Goal: Communication & Community: Answer question/provide support

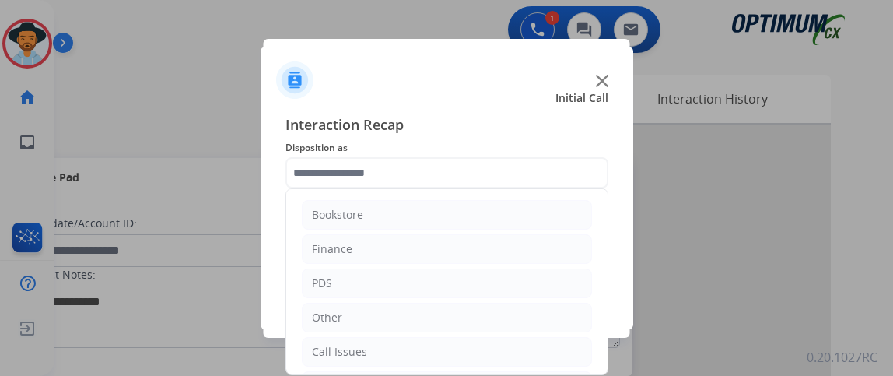
click at [385, 173] on input "text" at bounding box center [446, 172] width 323 height 31
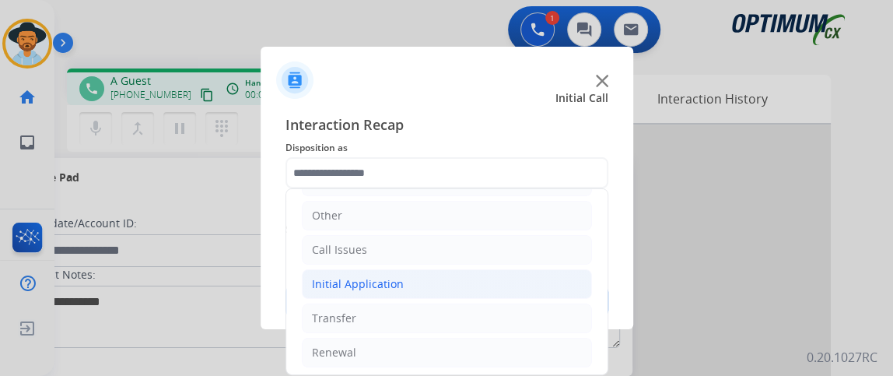
click at [472, 281] on li "Initial Application" at bounding box center [447, 284] width 290 height 30
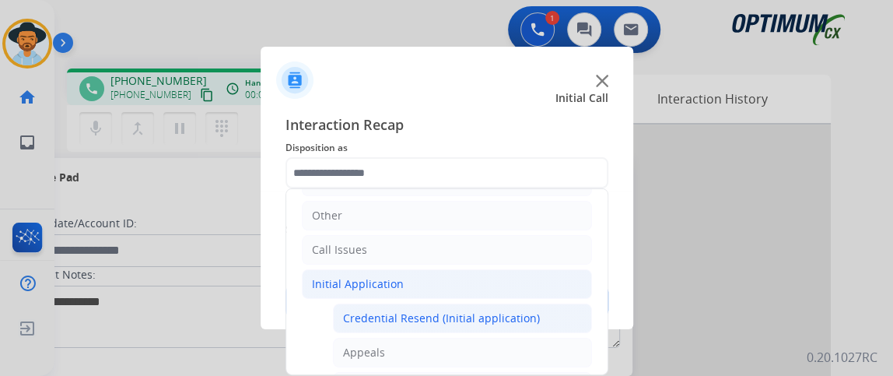
click at [463, 311] on div "Credential Resend (Initial application)" at bounding box center [441, 318] width 197 height 16
type input "**********"
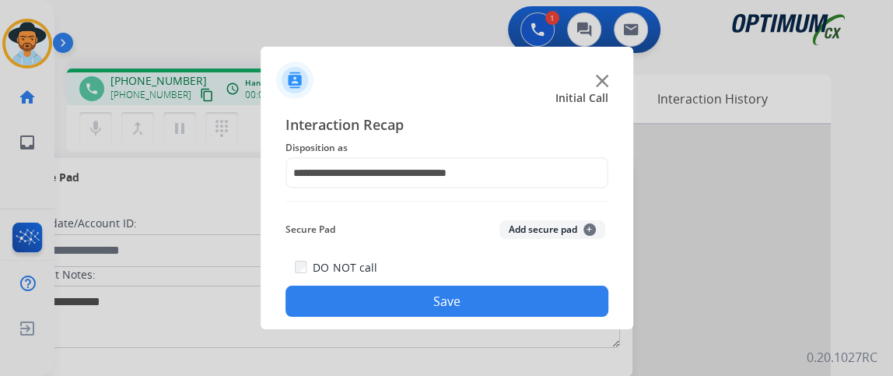
click at [463, 304] on button "Save" at bounding box center [446, 300] width 323 height 31
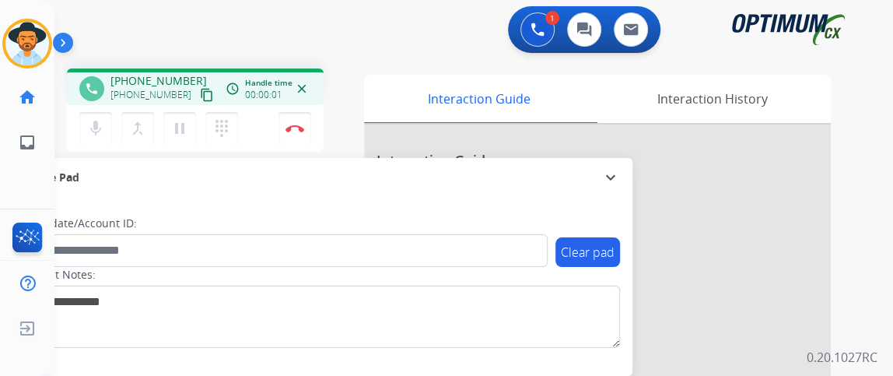
click at [200, 98] on mat-icon "content_copy" at bounding box center [207, 95] width 14 height 14
click at [107, 118] on button "mic Mute" at bounding box center [95, 128] width 33 height 33
click at [109, 107] on div "mic_off Mute merge_type Bridge pause Hold dialpad Dialpad Disconnect" at bounding box center [195, 128] width 257 height 47
click at [104, 114] on button "mic_off Mute" at bounding box center [95, 128] width 33 height 33
click at [300, 126] on img at bounding box center [294, 128] width 19 height 8
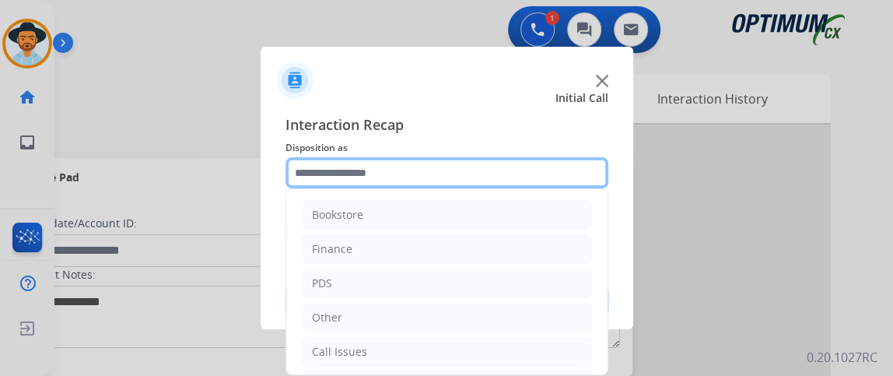
click at [421, 179] on input "text" at bounding box center [446, 172] width 323 height 31
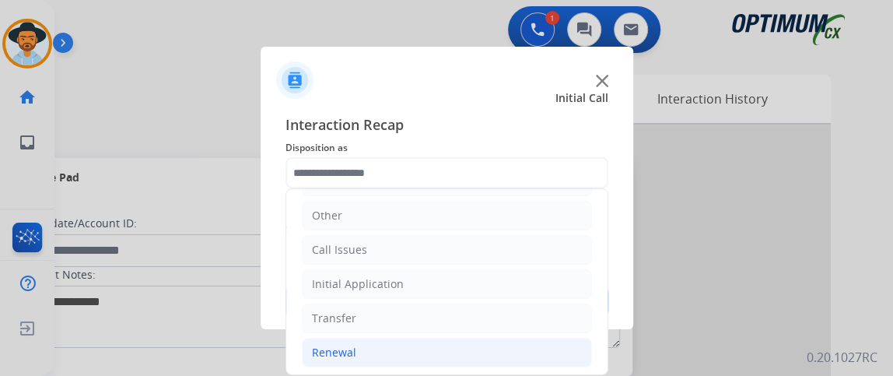
click at [411, 347] on li "Renewal" at bounding box center [447, 352] width 290 height 30
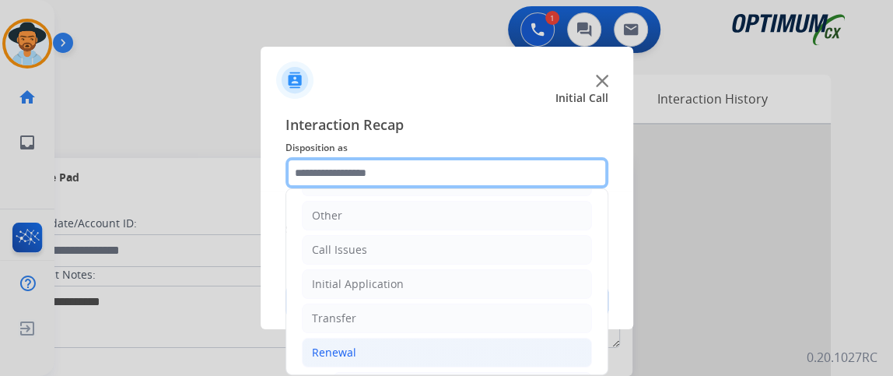
scroll to position [447, 0]
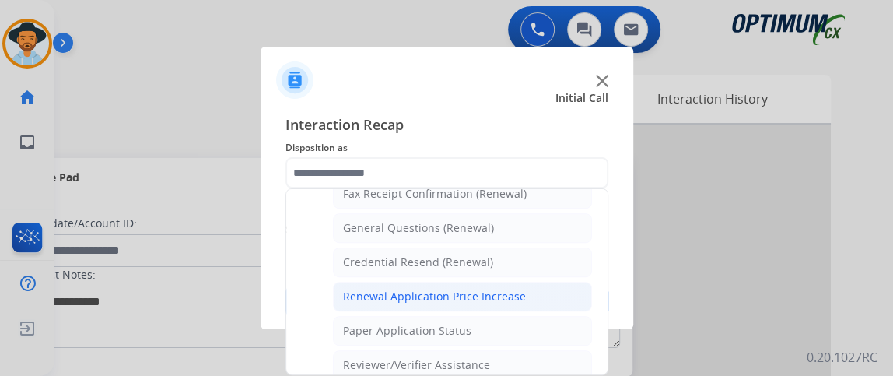
click at [542, 295] on li "Renewal Application Price Increase" at bounding box center [462, 296] width 259 height 30
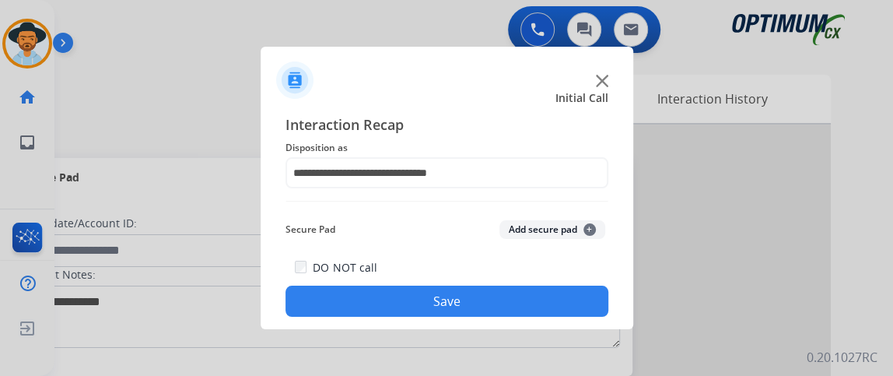
click at [550, 192] on div "**********" at bounding box center [446, 215] width 323 height 203
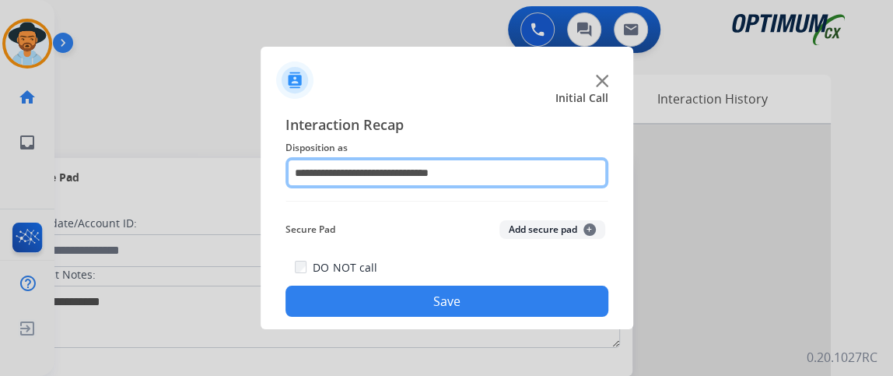
click at [543, 169] on input "**********" at bounding box center [446, 172] width 323 height 31
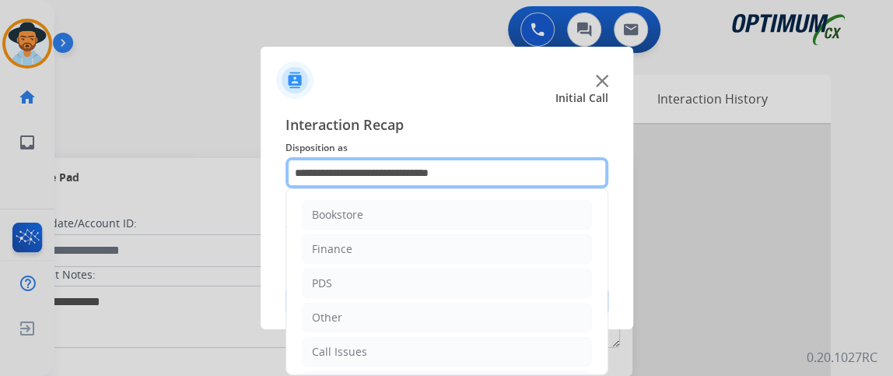
scroll to position [406, 0]
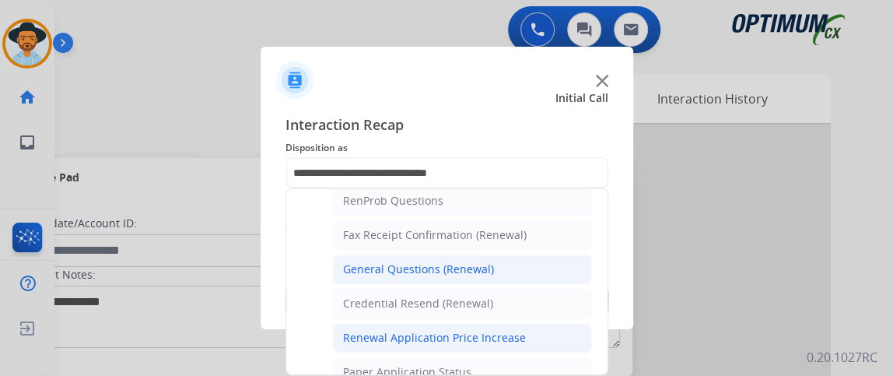
click at [545, 265] on li "General Questions (Renewal)" at bounding box center [462, 269] width 259 height 30
type input "**********"
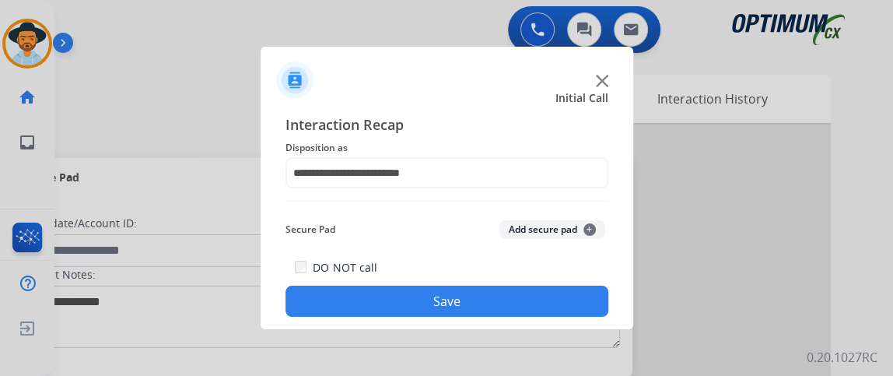
click at [519, 296] on button "Save" at bounding box center [446, 300] width 323 height 31
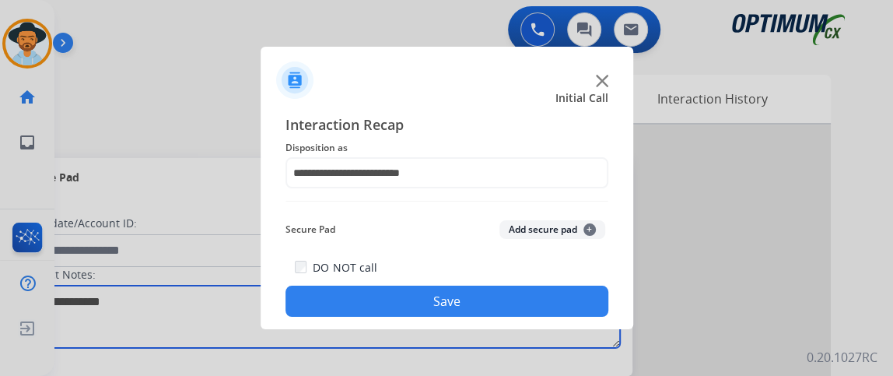
click at [519, 296] on textarea at bounding box center [319, 316] width 600 height 62
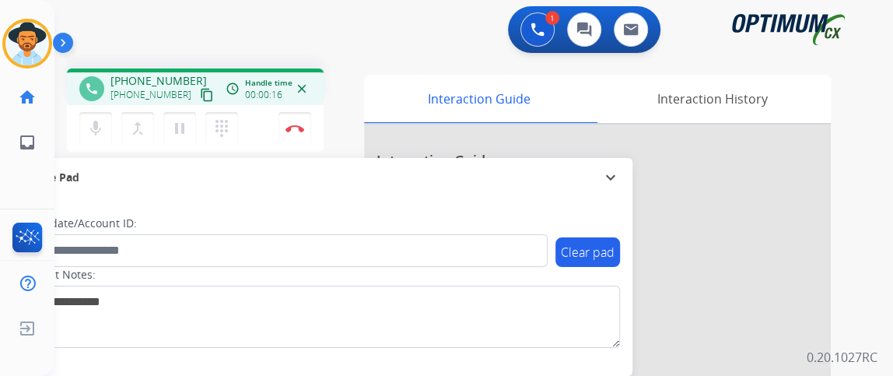
click at [200, 96] on mat-icon "content_copy" at bounding box center [207, 95] width 14 height 14
click at [299, 131] on img at bounding box center [294, 128] width 19 height 8
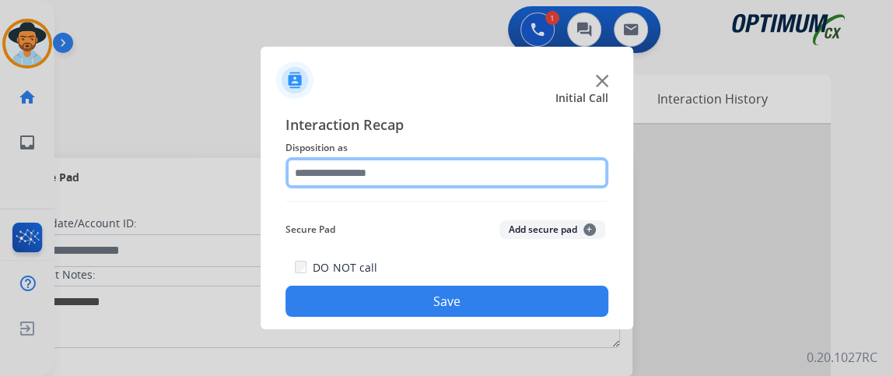
click at [514, 183] on input "text" at bounding box center [446, 172] width 323 height 31
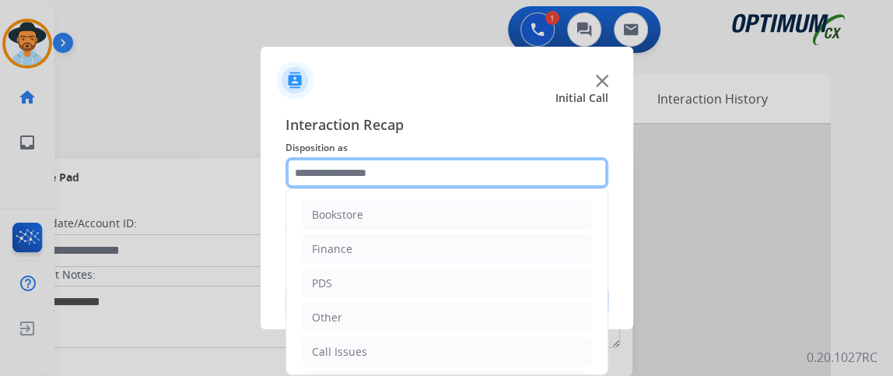
scroll to position [102, 0]
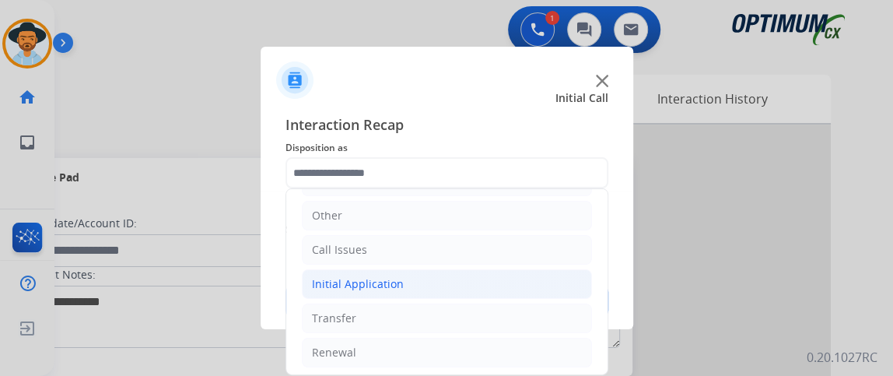
click at [430, 285] on li "Initial Application" at bounding box center [447, 284] width 290 height 30
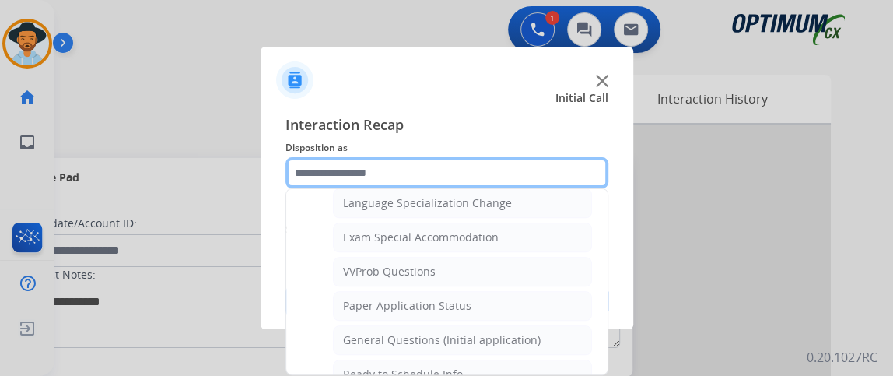
scroll to position [816, 0]
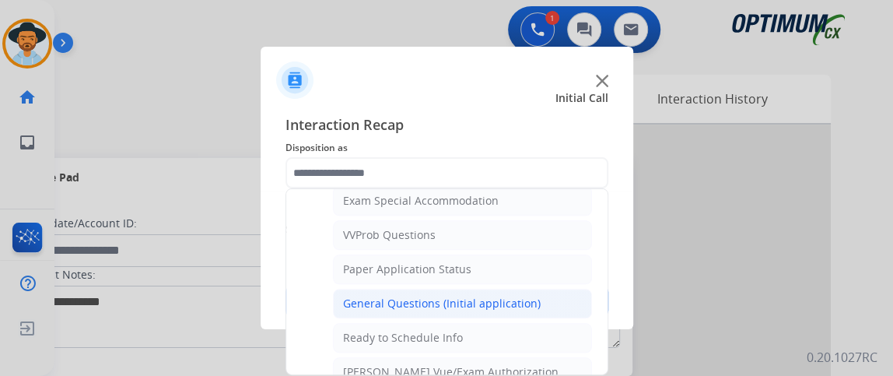
click at [538, 300] on li "General Questions (Initial application)" at bounding box center [462, 303] width 259 height 30
type input "**********"
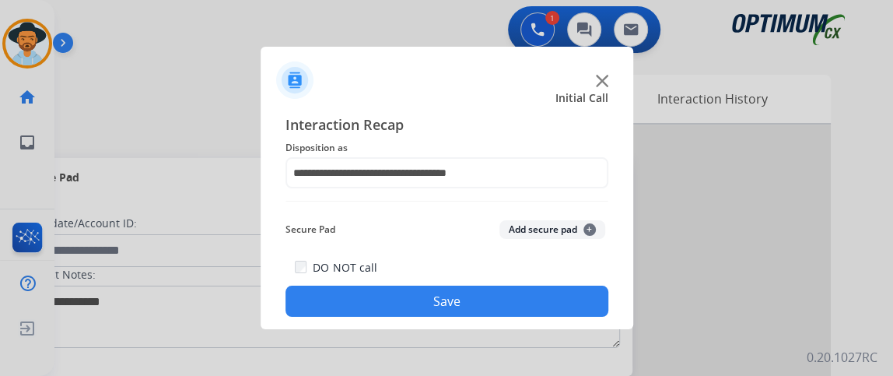
click at [537, 300] on button "Save" at bounding box center [446, 300] width 323 height 31
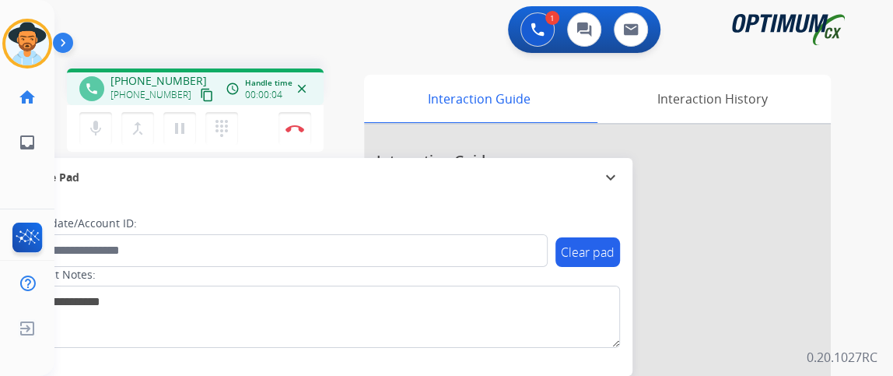
click at [200, 96] on mat-icon "content_copy" at bounding box center [207, 95] width 14 height 14
click at [299, 131] on button "Disconnect" at bounding box center [294, 128] width 33 height 33
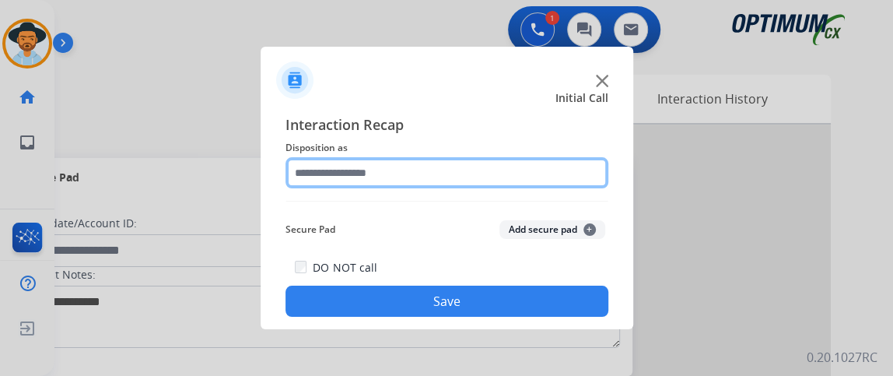
click at [456, 169] on input "text" at bounding box center [446, 172] width 323 height 31
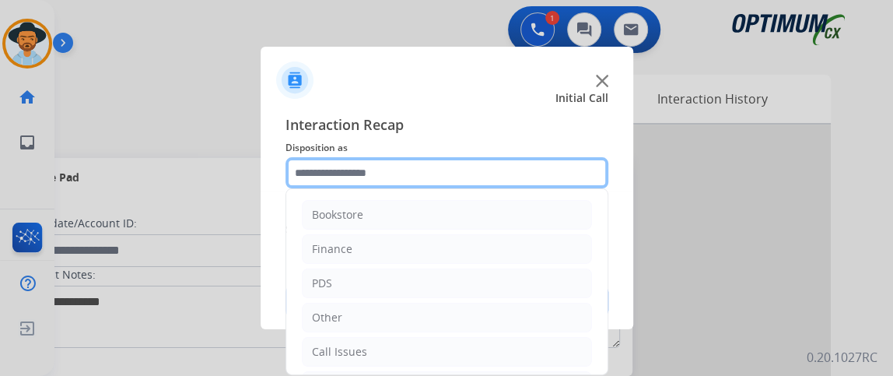
scroll to position [102, 0]
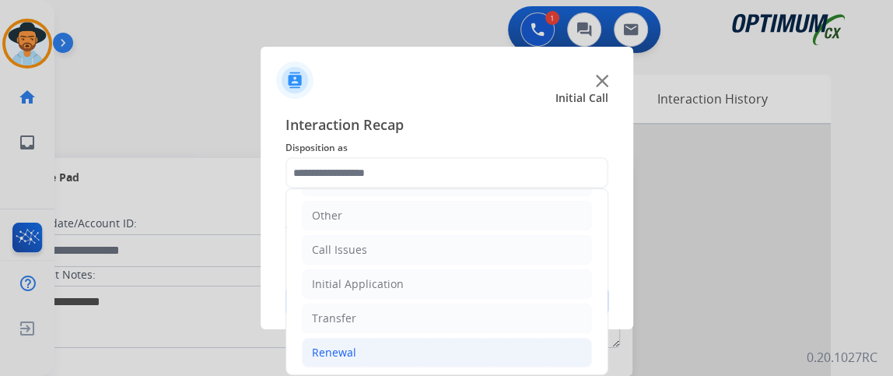
click at [470, 346] on li "Renewal" at bounding box center [447, 352] width 290 height 30
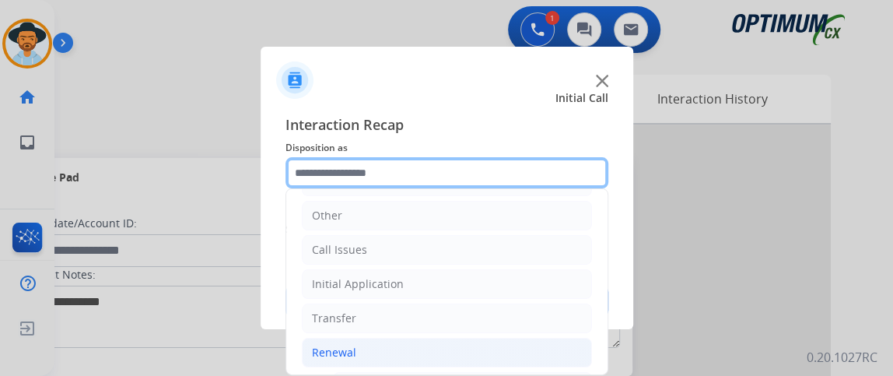
scroll to position [571, 0]
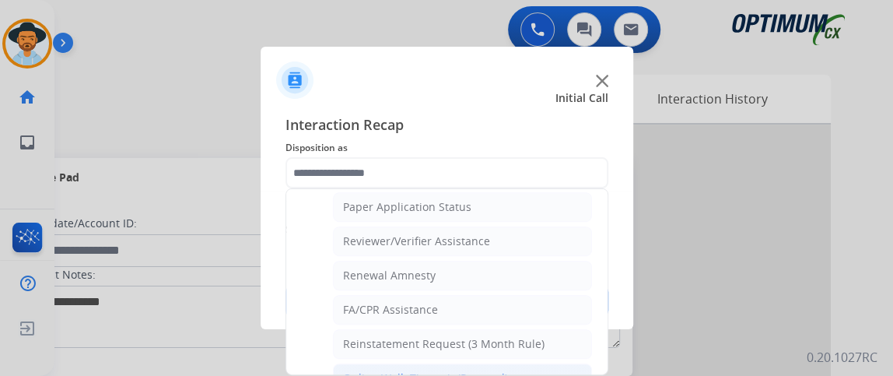
click at [530, 363] on li "Online Walk-Through (Renewal)" at bounding box center [462, 378] width 259 height 30
type input "**********"
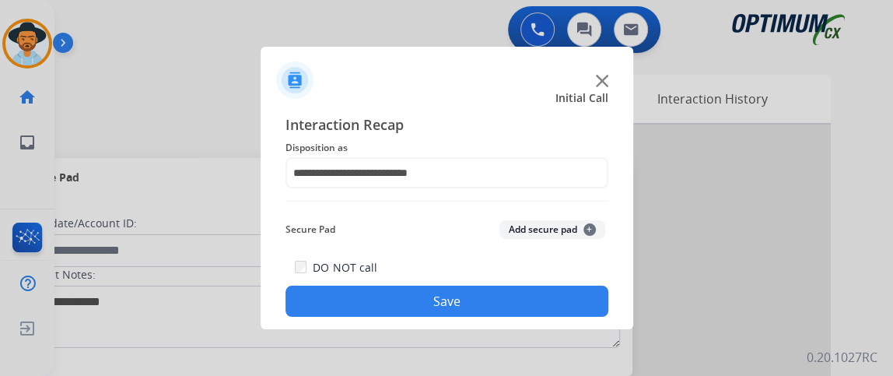
click at [502, 299] on button "Save" at bounding box center [446, 300] width 323 height 31
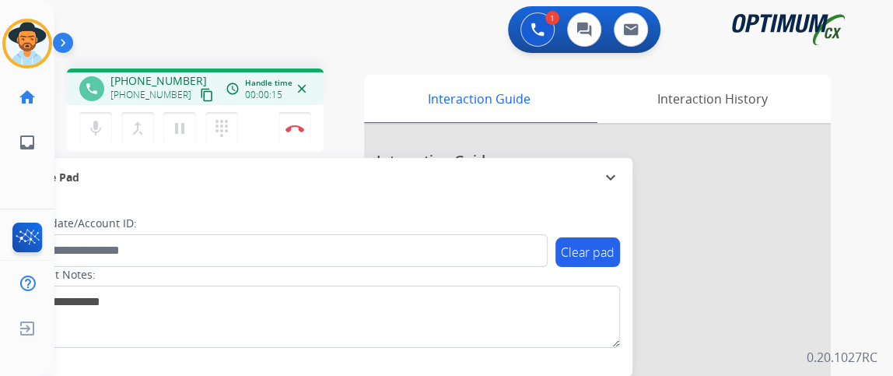
click at [200, 96] on mat-icon "content_copy" at bounding box center [207, 95] width 14 height 14
click at [100, 124] on mat-icon "mic" at bounding box center [95, 128] width 19 height 19
click at [100, 124] on mat-icon "mic_off" at bounding box center [95, 128] width 19 height 19
click at [292, 128] on img at bounding box center [294, 128] width 19 height 8
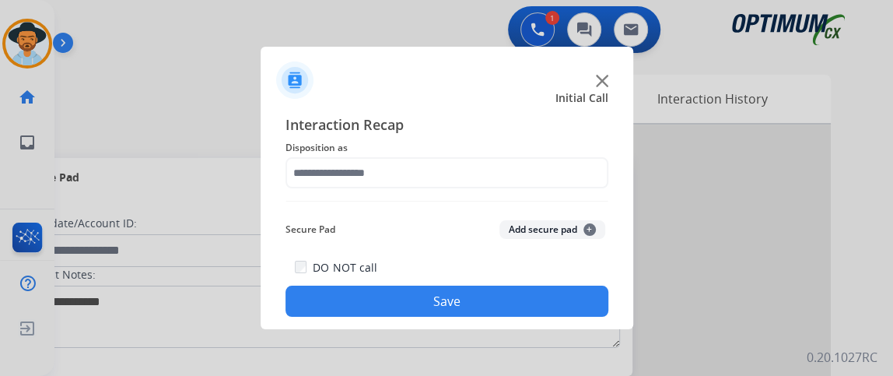
click at [473, 193] on div "Interaction Recap Disposition as Secure Pad Add secure pad + DO NOT call Save" at bounding box center [446, 215] width 323 height 203
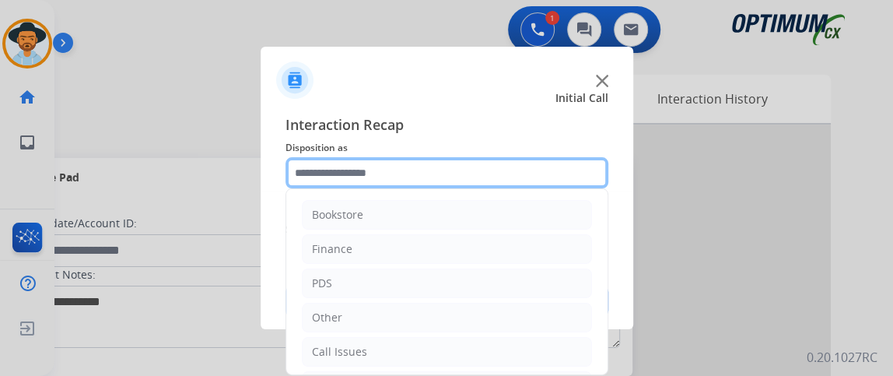
click at [473, 177] on input "text" at bounding box center [446, 172] width 323 height 31
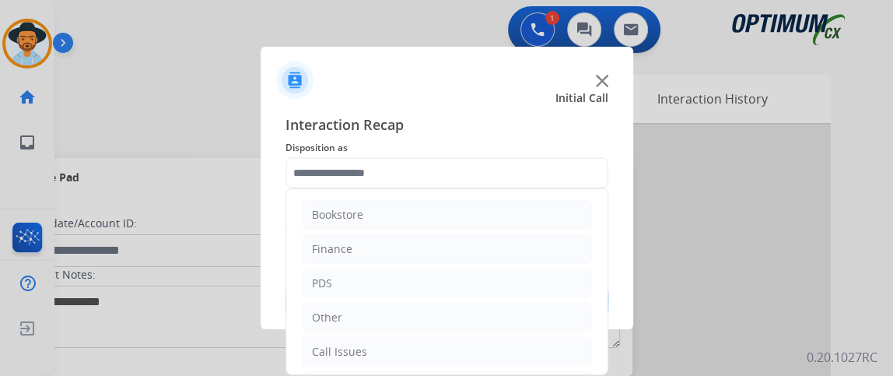
click at [611, 225] on div "Interaction Recap Disposition as Bookstore Finance PDS Other Call Issues Initia…" at bounding box center [446, 215] width 372 height 228
drag, startPoint x: 601, startPoint y: 222, endPoint x: 601, endPoint y: 345, distance: 123.6
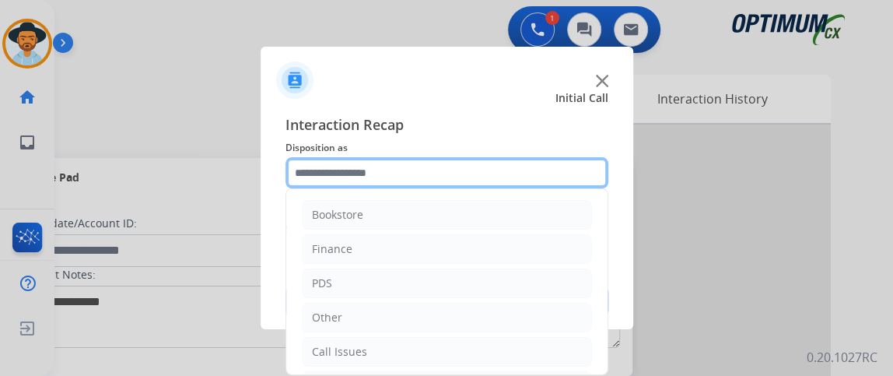
click at [512, 171] on input "text" at bounding box center [446, 172] width 323 height 31
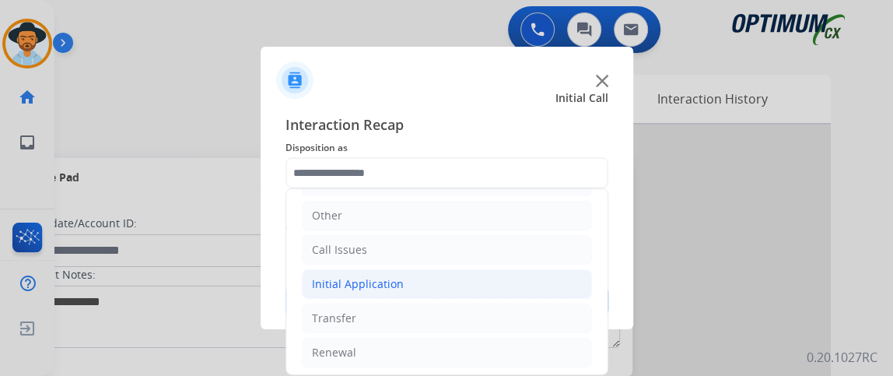
click at [530, 291] on li "Initial Application" at bounding box center [447, 284] width 290 height 30
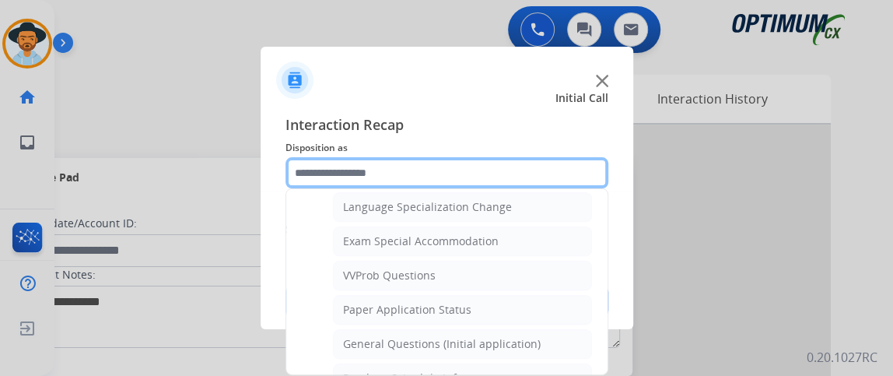
scroll to position [780, 0]
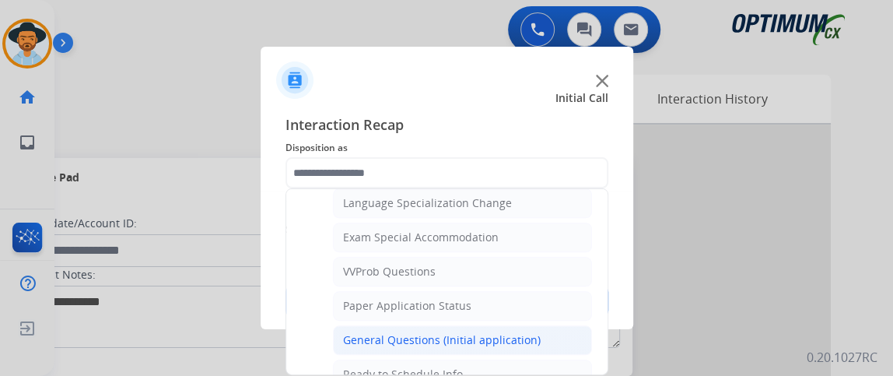
click at [571, 325] on li "General Questions (Initial application)" at bounding box center [462, 340] width 259 height 30
type input "**********"
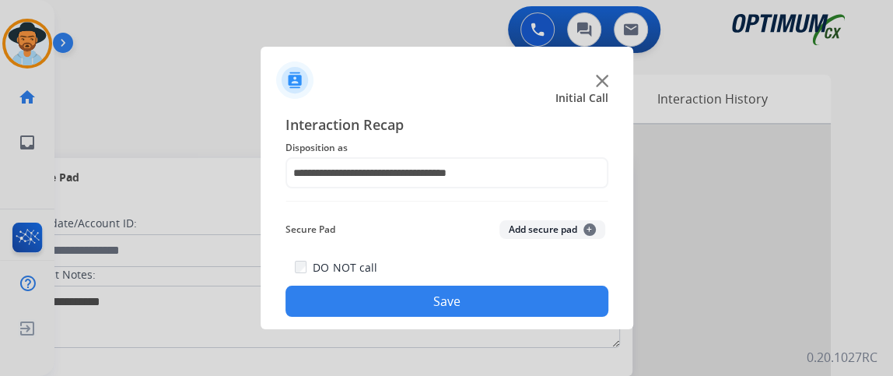
click at [559, 304] on button "Save" at bounding box center [446, 300] width 323 height 31
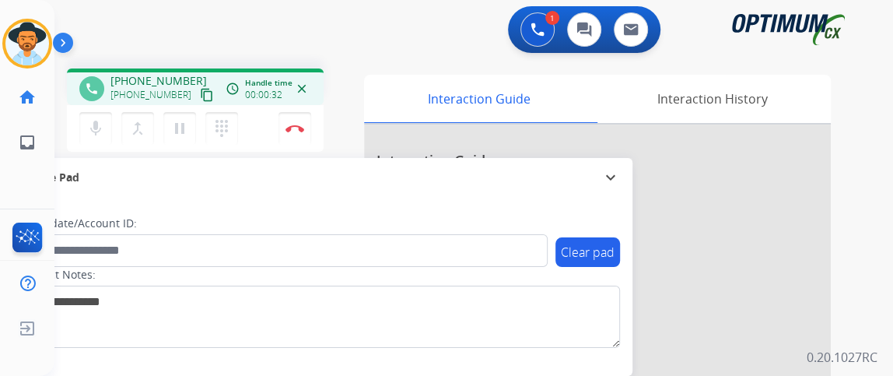
click at [200, 88] on mat-icon "content_copy" at bounding box center [207, 95] width 14 height 14
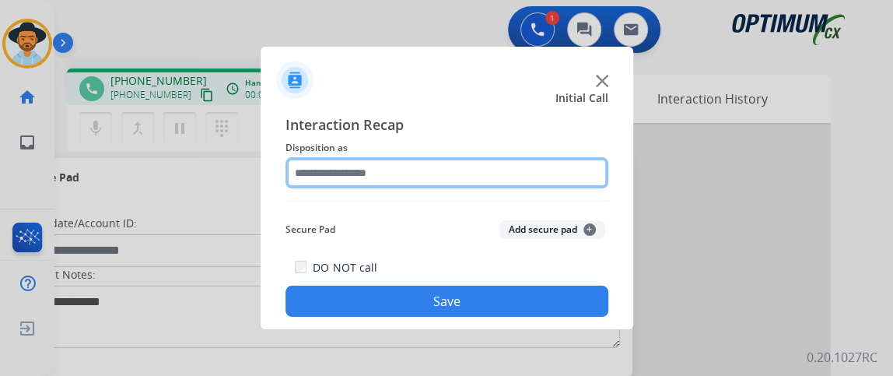
click at [407, 176] on input "text" at bounding box center [446, 172] width 323 height 31
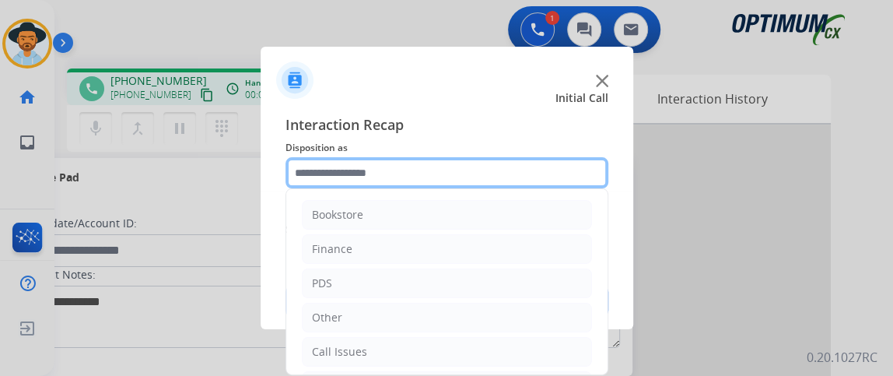
scroll to position [102, 0]
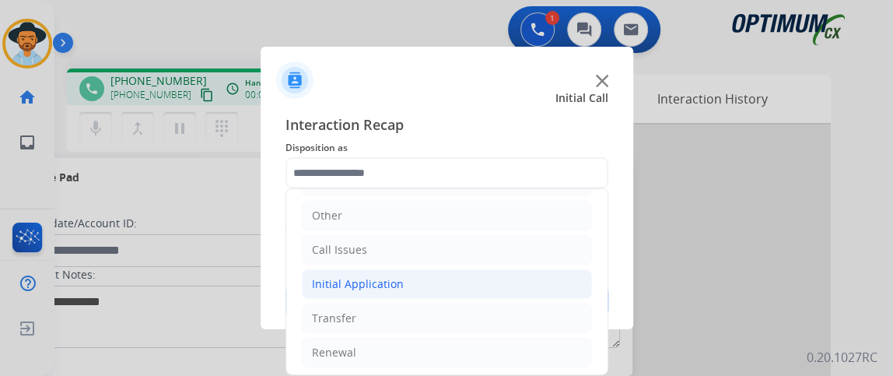
click at [516, 277] on li "Initial Application" at bounding box center [447, 284] width 290 height 30
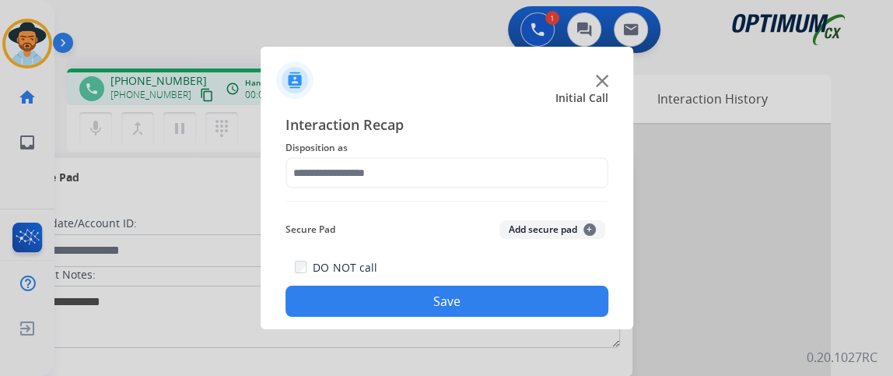
click at [513, 303] on button "Save" at bounding box center [446, 300] width 323 height 31
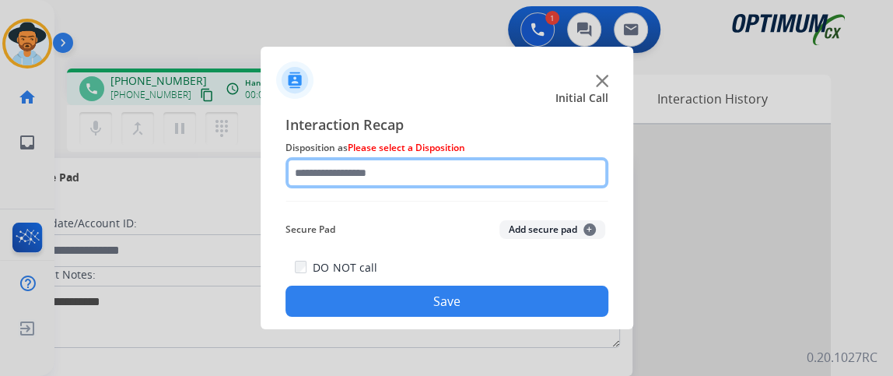
click at [503, 176] on input "text" at bounding box center [446, 172] width 323 height 31
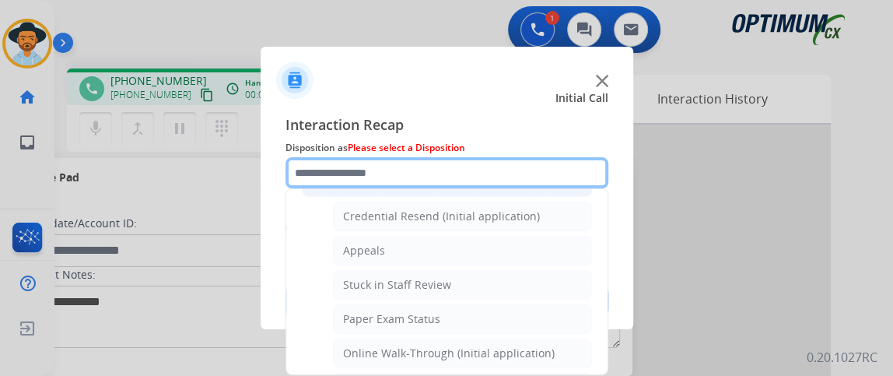
scroll to position [243, 0]
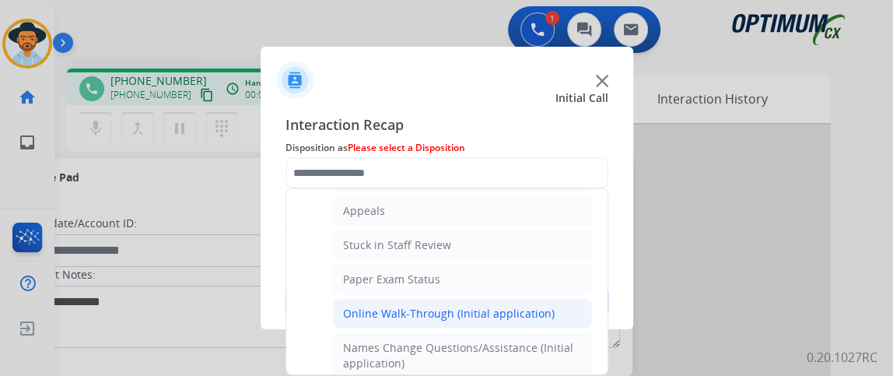
click at [515, 312] on div "Online Walk-Through (Initial application)" at bounding box center [448, 314] width 211 height 16
type input "**********"
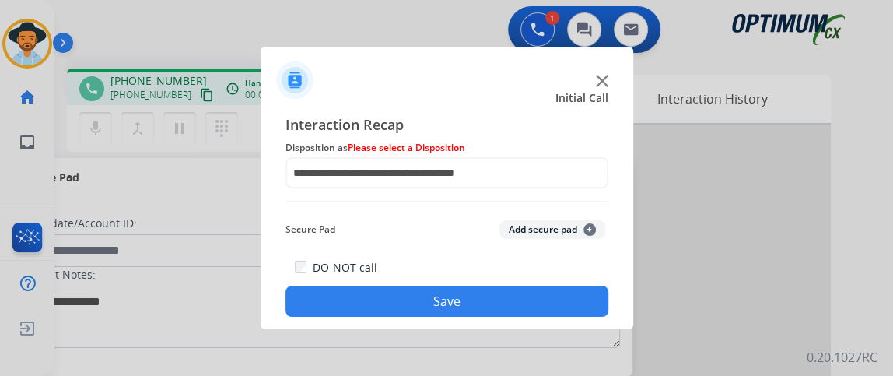
click at [493, 279] on div "DO NOT call Save" at bounding box center [446, 286] width 323 height 59
click at [494, 295] on button "Save" at bounding box center [446, 300] width 323 height 31
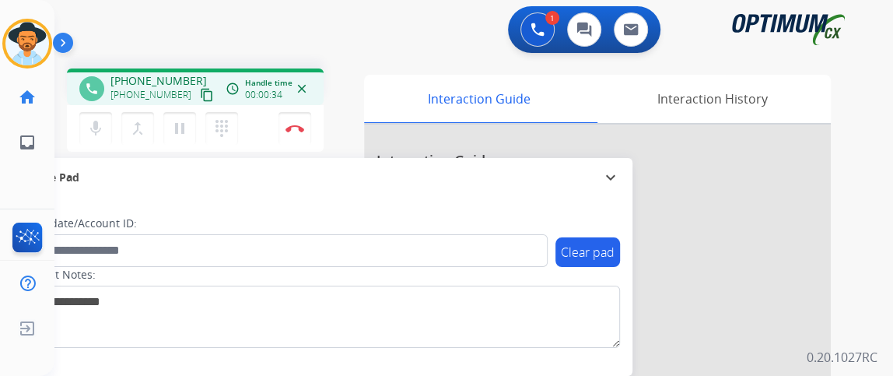
click at [197, 95] on button "content_copy" at bounding box center [206, 95] width 19 height 19
click at [297, 132] on button "Disconnect" at bounding box center [294, 128] width 33 height 33
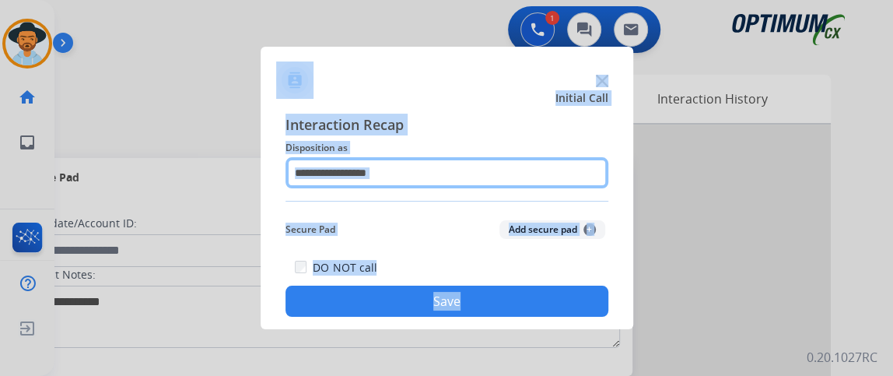
click at [451, 169] on input "text" at bounding box center [446, 172] width 323 height 31
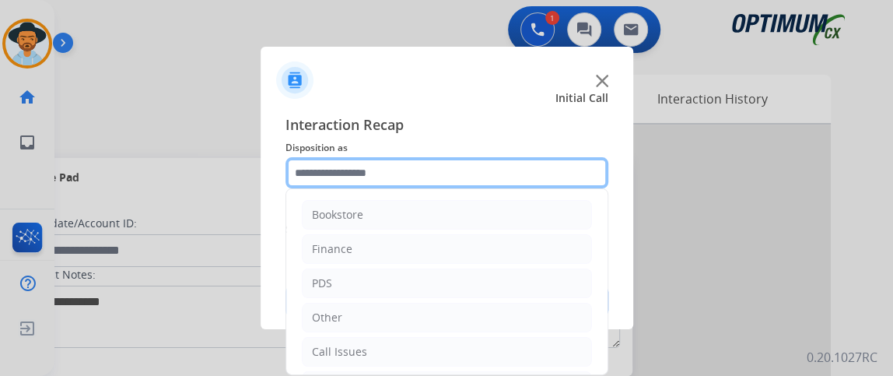
scroll to position [102, 0]
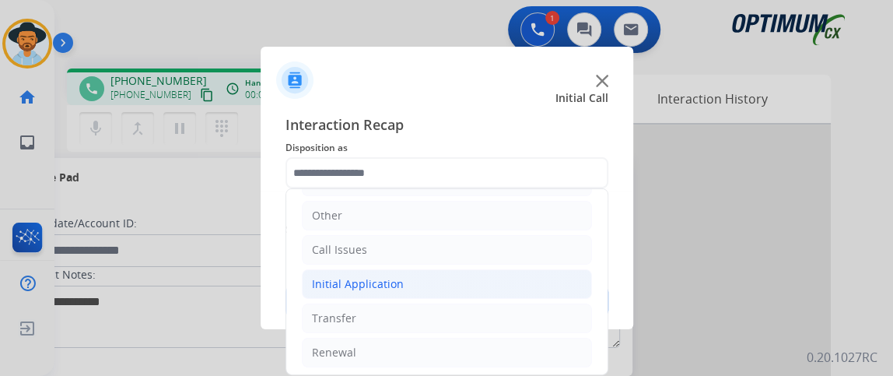
click at [517, 285] on li "Initial Application" at bounding box center [447, 284] width 290 height 30
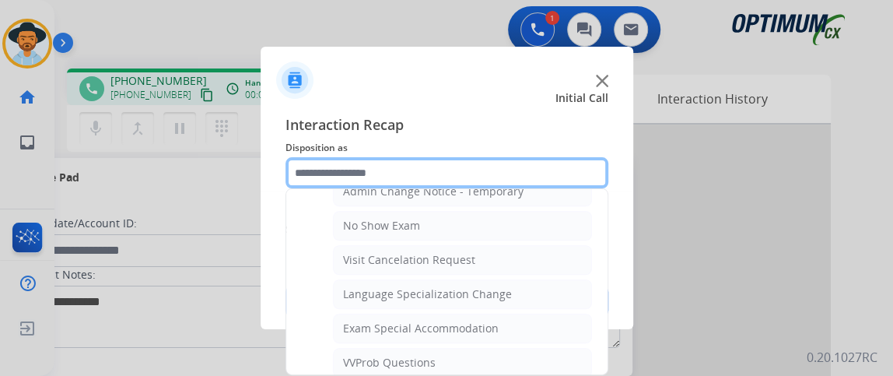
scroll to position [917, 0]
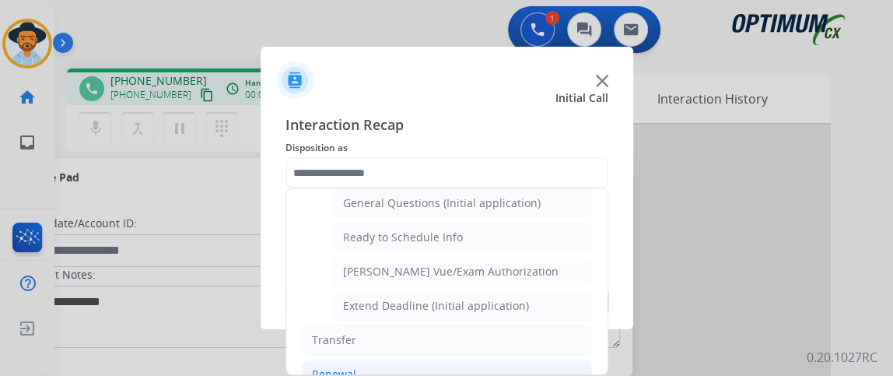
click at [548, 359] on li "Renewal" at bounding box center [447, 374] width 290 height 30
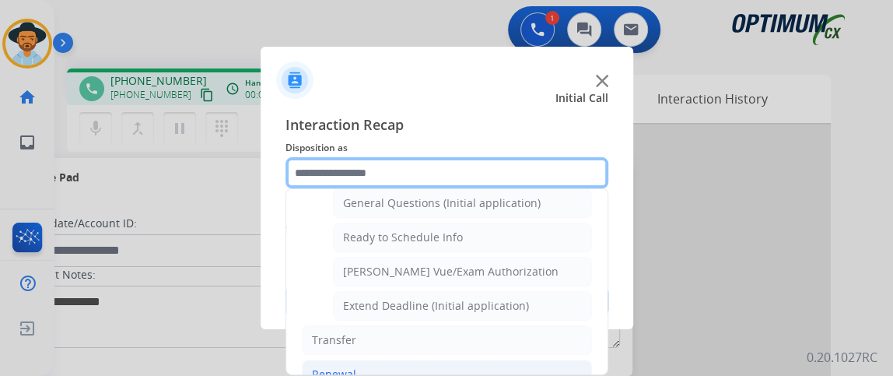
scroll to position [589, 0]
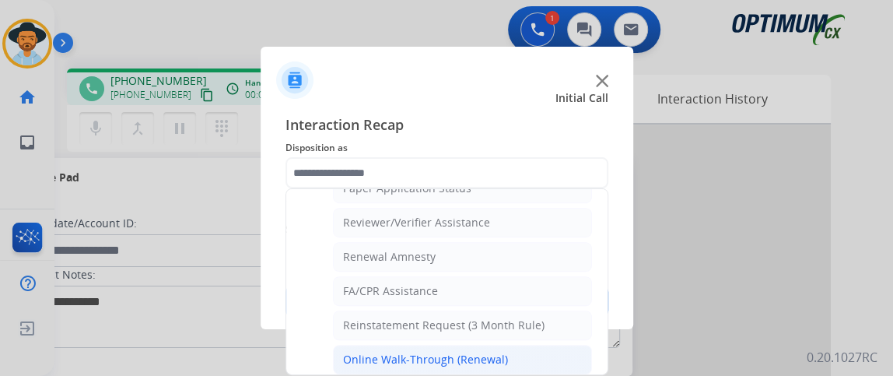
click at [491, 351] on div "Online Walk-Through (Renewal)" at bounding box center [425, 359] width 165 height 16
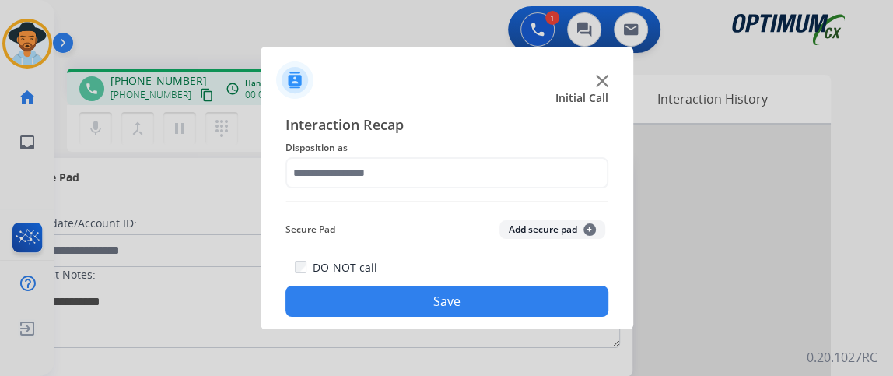
type input "**********"
click at [479, 308] on button "Save" at bounding box center [446, 300] width 323 height 31
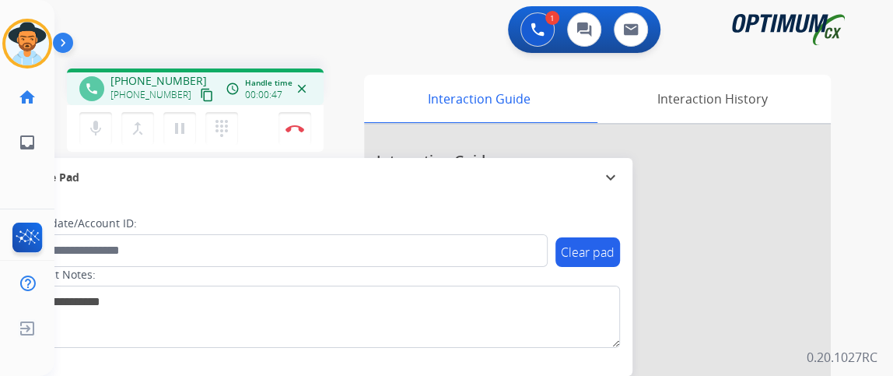
click at [100, 205] on div "Clear pad Candidate/Account ID: Contact Notes:" at bounding box center [320, 286] width 624 height 179
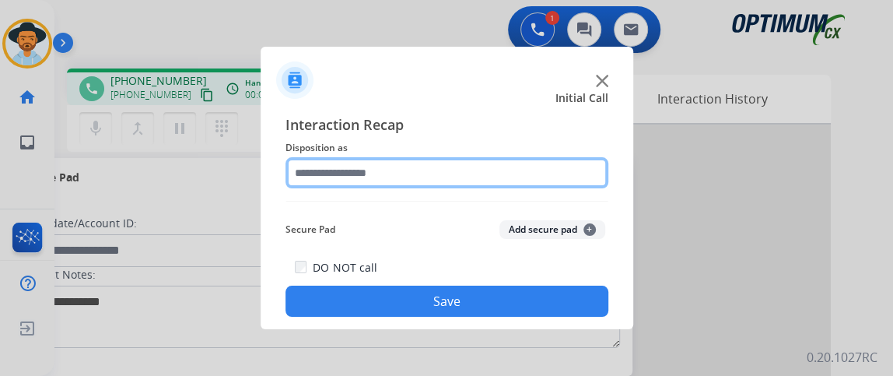
click at [398, 178] on input "text" at bounding box center [446, 172] width 323 height 31
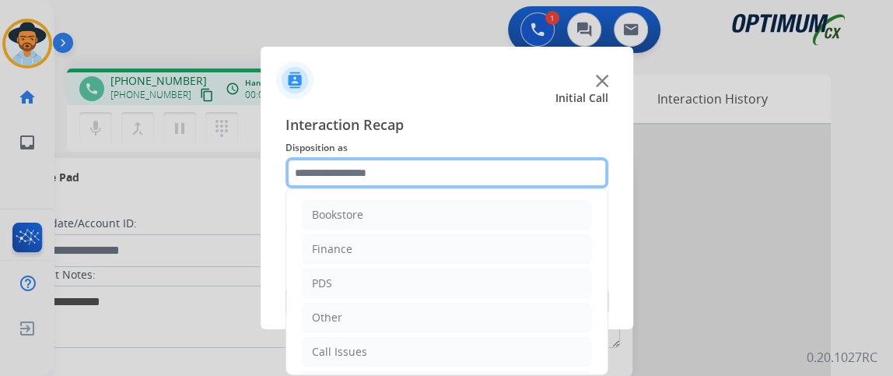
scroll to position [102, 0]
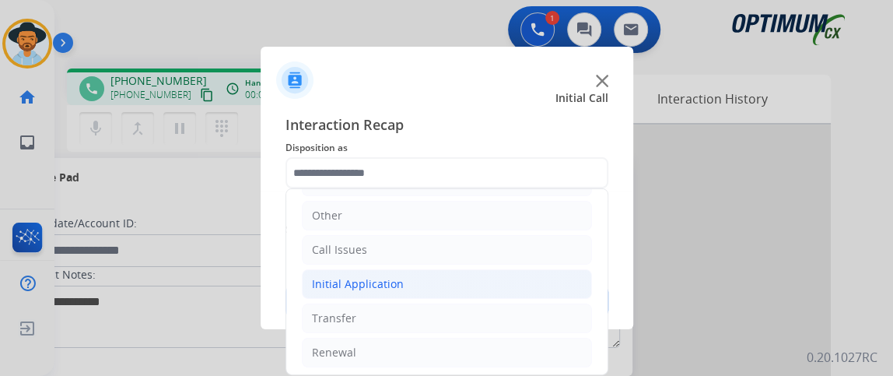
click at [487, 283] on li "Initial Application" at bounding box center [447, 284] width 290 height 30
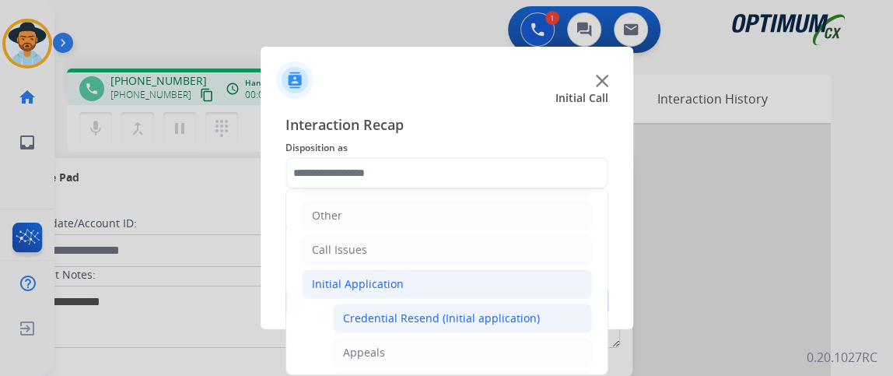
click at [487, 312] on div "Credential Resend (Initial application)" at bounding box center [441, 318] width 197 height 16
type input "**********"
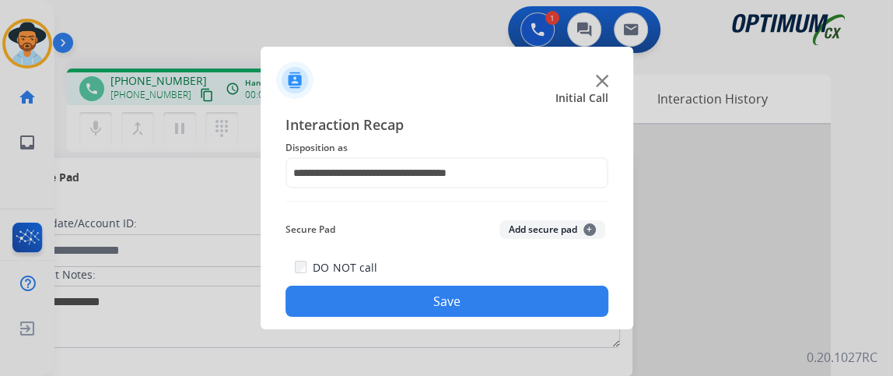
click at [486, 309] on button "Save" at bounding box center [446, 300] width 323 height 31
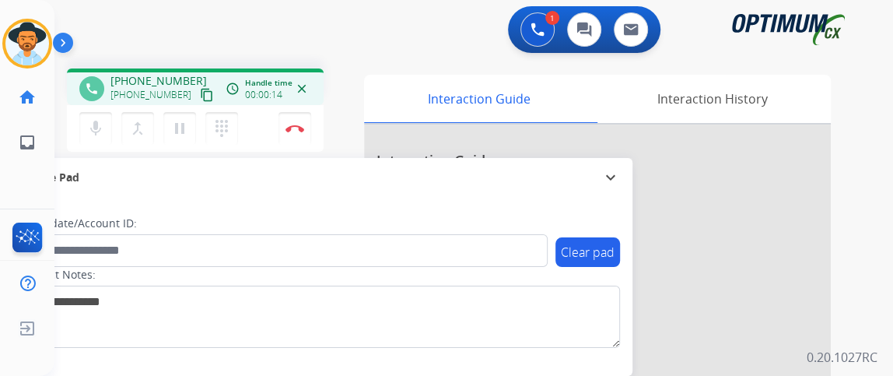
click at [200, 92] on mat-icon "content_copy" at bounding box center [207, 95] width 14 height 14
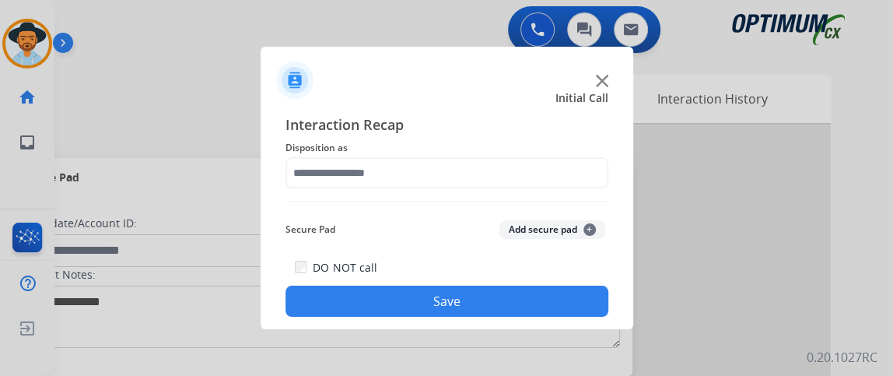
click at [361, 190] on div "Interaction Recap Disposition as Secure Pad Add secure pad + DO NOT call Save" at bounding box center [446, 215] width 323 height 203
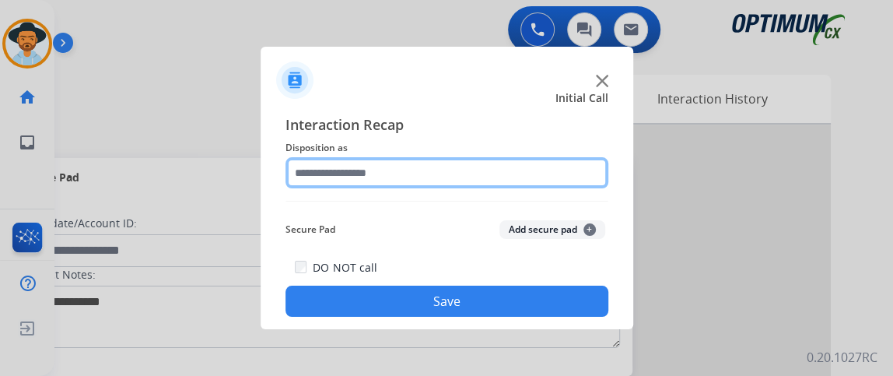
click at [361, 176] on input "text" at bounding box center [446, 172] width 323 height 31
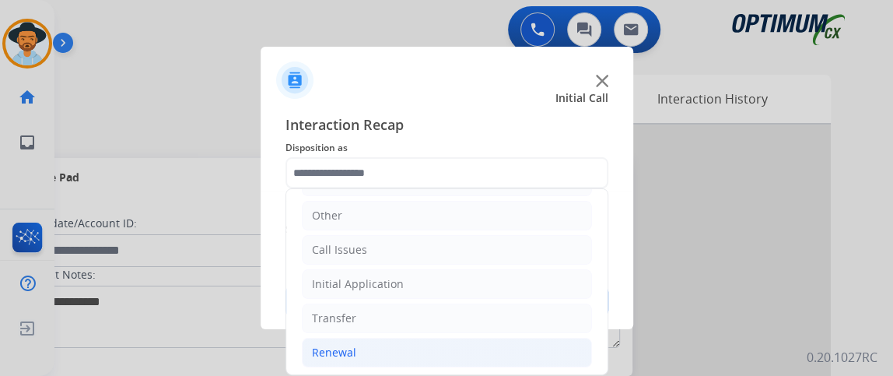
click at [422, 337] on li "Renewal" at bounding box center [447, 352] width 290 height 30
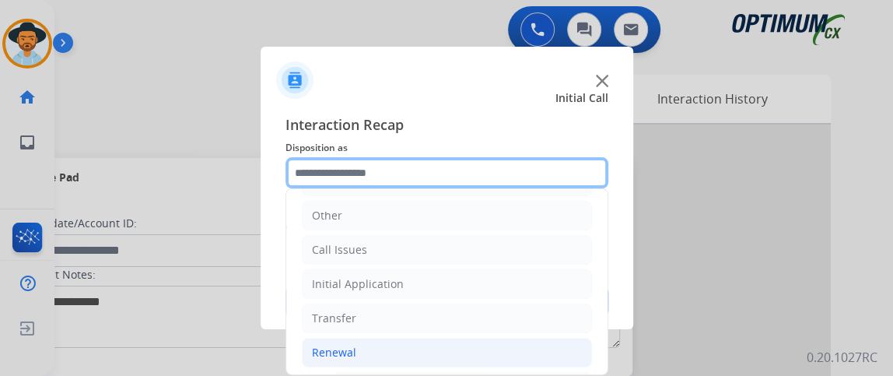
scroll to position [384, 0]
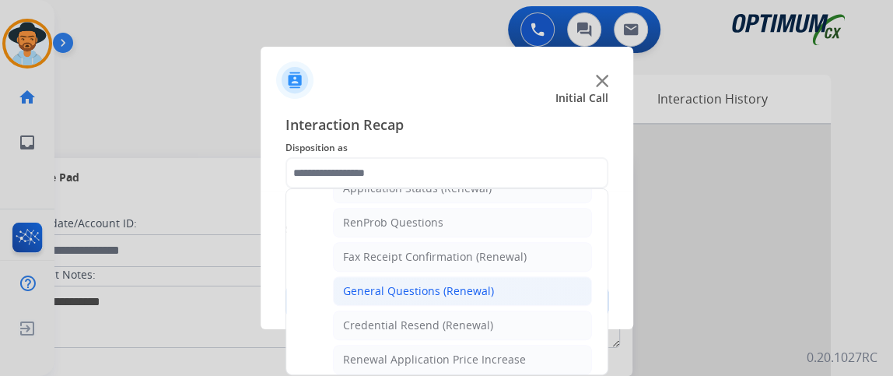
click at [541, 276] on li "General Questions (Renewal)" at bounding box center [462, 291] width 259 height 30
type input "**********"
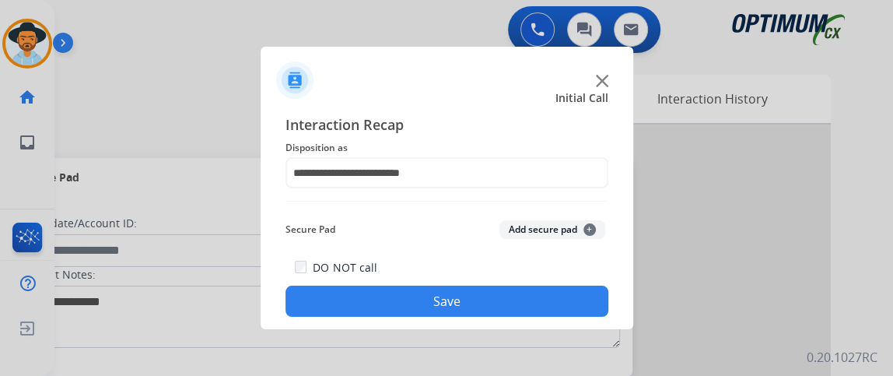
click at [533, 289] on button "Save" at bounding box center [446, 300] width 323 height 31
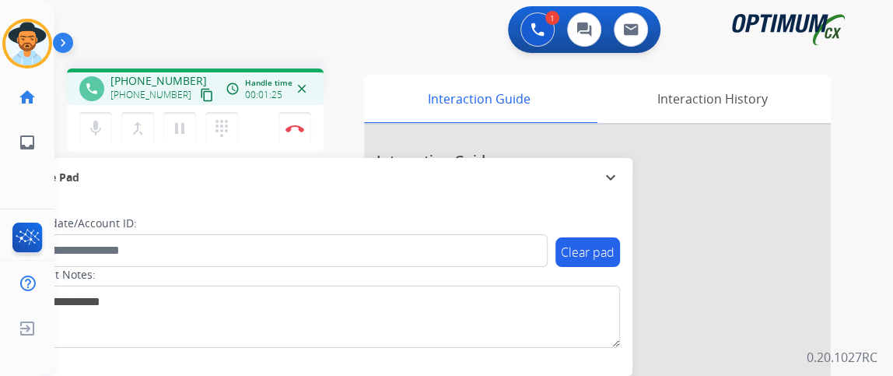
click at [189, 84] on div "[PHONE_NUMBER] [PHONE_NUMBER] content_copy" at bounding box center [163, 88] width 106 height 31
click at [187, 75] on div "[PHONE_NUMBER] [PHONE_NUMBER] content_copy" at bounding box center [163, 88] width 106 height 31
click at [200, 99] on mat-icon "content_copy" at bounding box center [207, 95] width 14 height 14
click at [88, 135] on mat-icon "mic" at bounding box center [95, 128] width 19 height 19
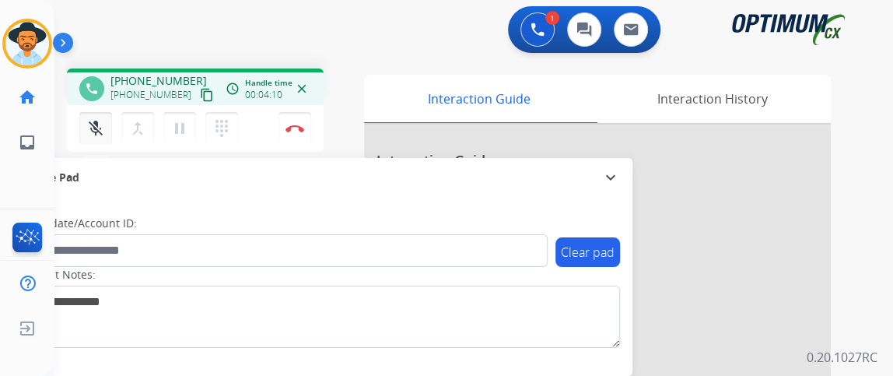
click at [88, 135] on mat-icon "mic_off" at bounding box center [95, 128] width 19 height 19
click at [305, 122] on button "Disconnect" at bounding box center [294, 128] width 33 height 33
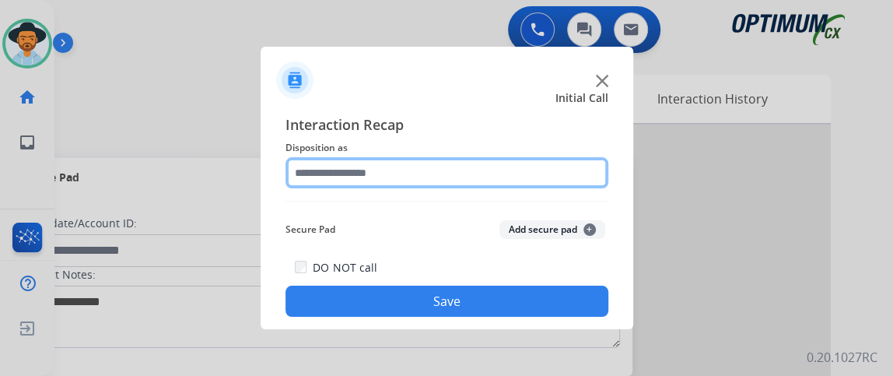
click at [446, 161] on input "text" at bounding box center [446, 172] width 323 height 31
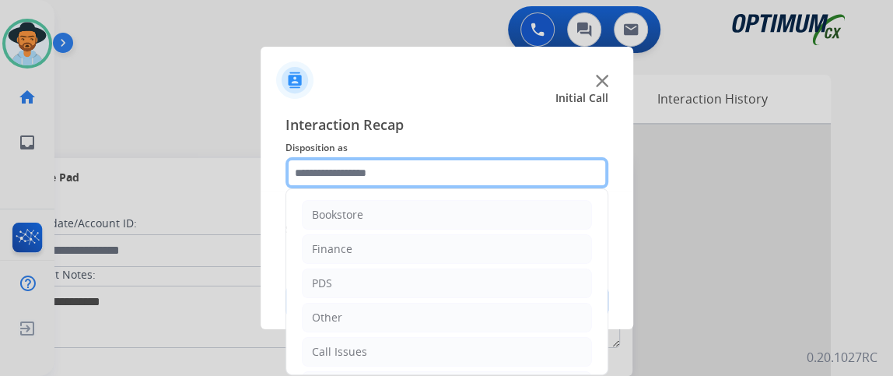
scroll to position [102, 0]
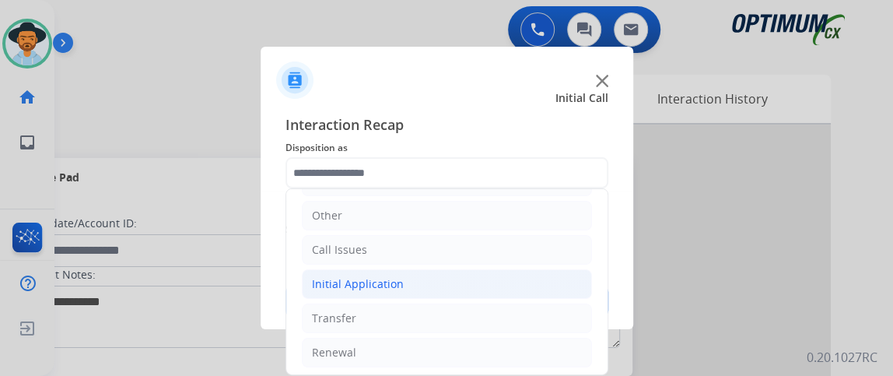
click at [540, 293] on li "Initial Application" at bounding box center [447, 284] width 290 height 30
click at [569, 288] on li "Initial Application" at bounding box center [447, 284] width 290 height 30
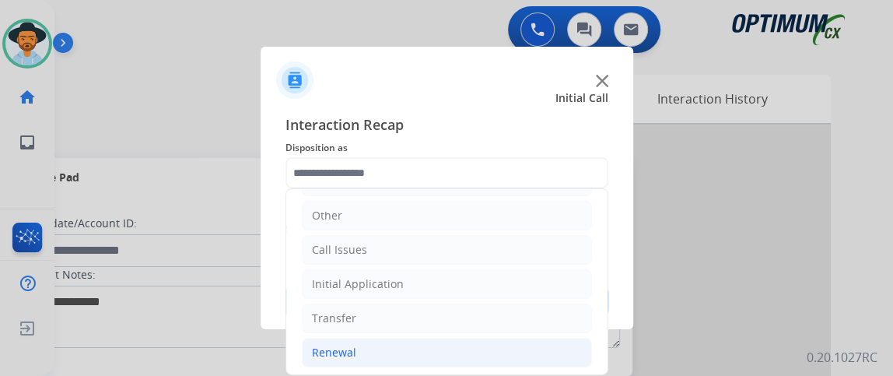
click at [521, 351] on li "Renewal" at bounding box center [447, 352] width 290 height 30
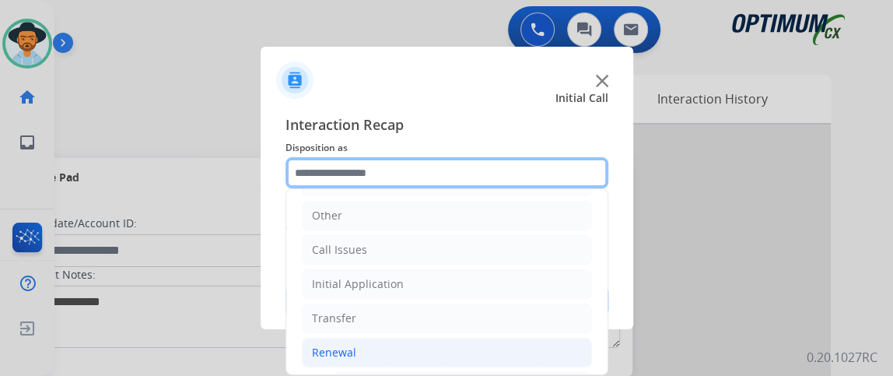
scroll to position [403, 0]
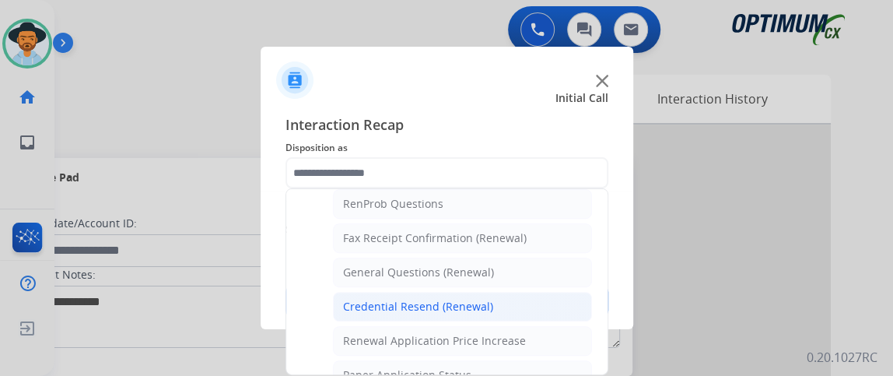
click at [547, 292] on li "Credential Resend (Renewal)" at bounding box center [462, 307] width 259 height 30
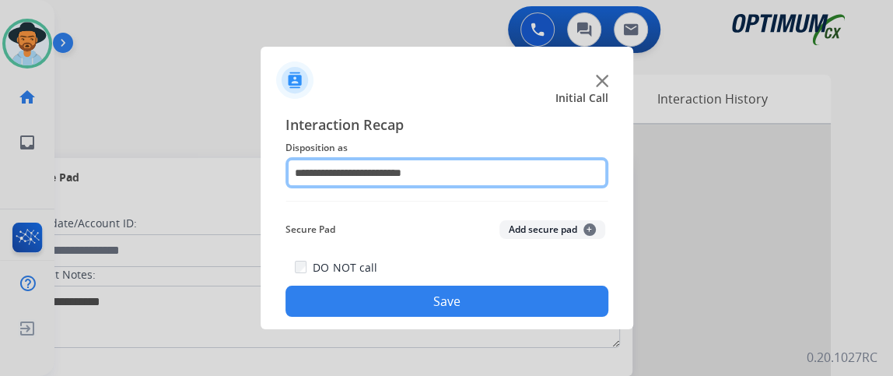
click at [538, 180] on input "**********" at bounding box center [446, 172] width 323 height 31
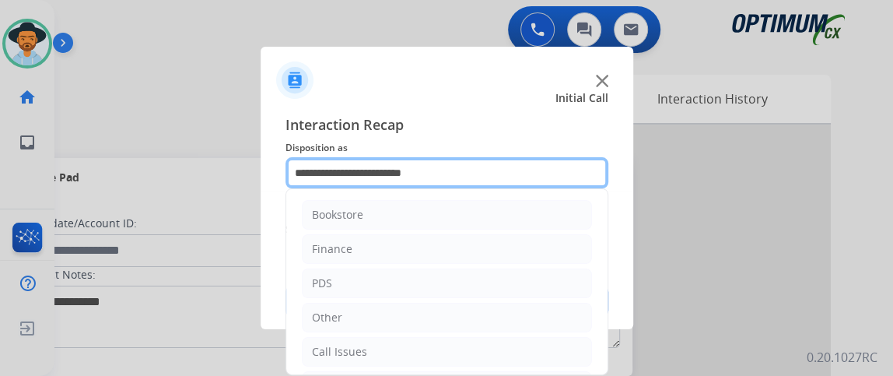
scroll to position [589, 0]
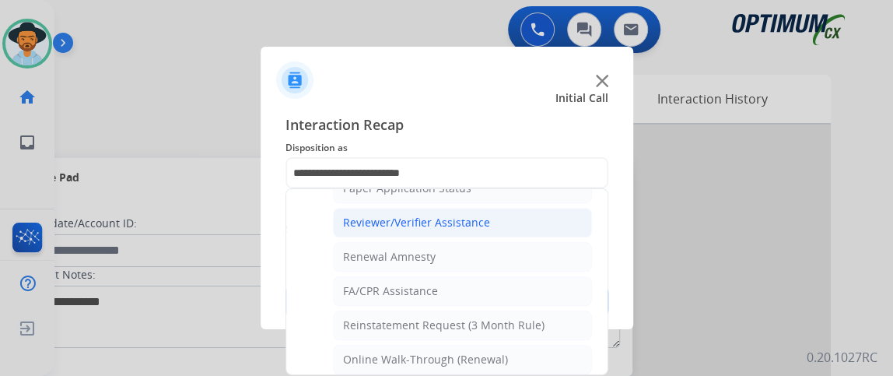
click at [524, 208] on li "Reviewer/Verifier Assistance" at bounding box center [462, 223] width 259 height 30
type input "**********"
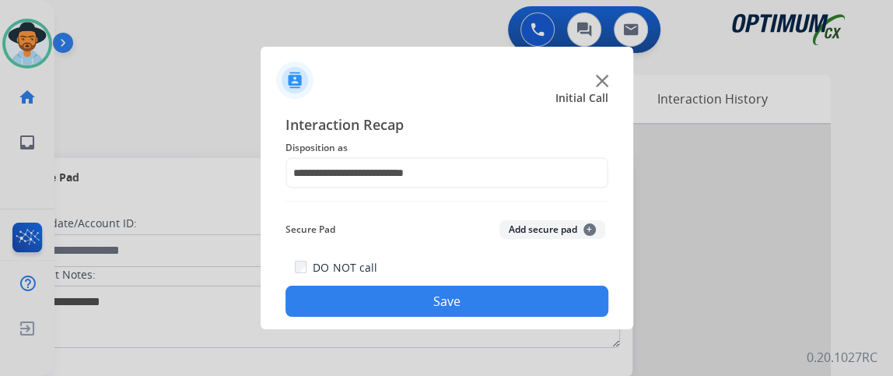
click at [513, 293] on button "Save" at bounding box center [446, 300] width 323 height 31
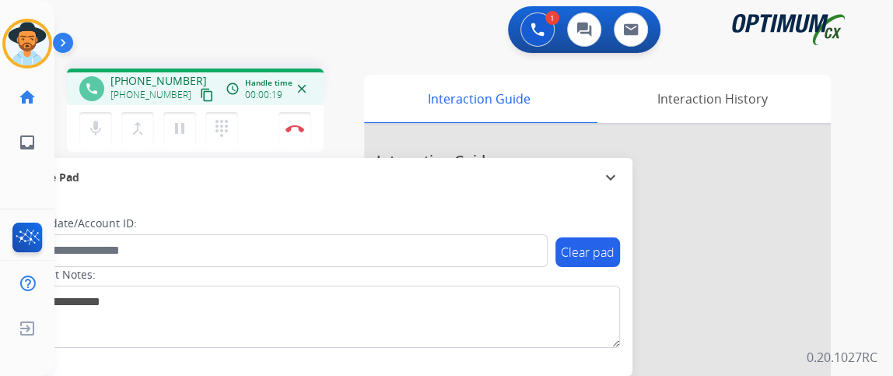
click at [197, 102] on button "content_copy" at bounding box center [206, 95] width 19 height 19
click at [304, 131] on button "Disconnect" at bounding box center [294, 128] width 33 height 33
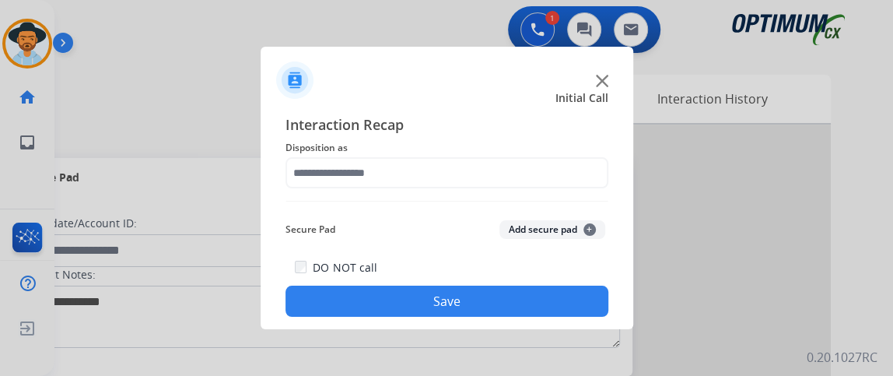
click at [446, 155] on span "Disposition as" at bounding box center [446, 147] width 323 height 19
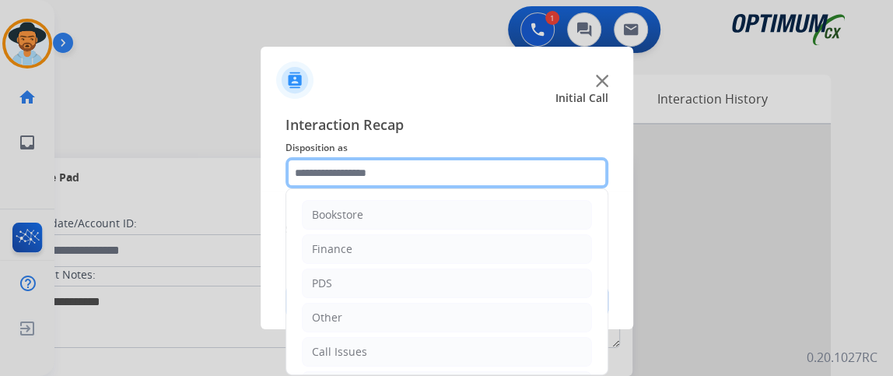
click at [464, 172] on input "text" at bounding box center [446, 172] width 323 height 31
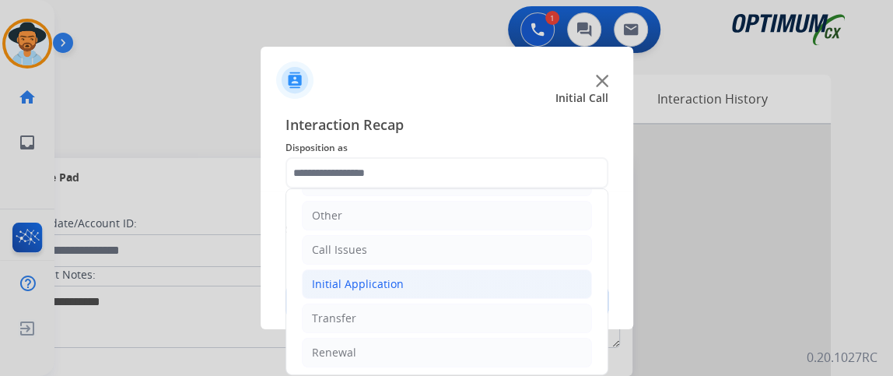
click at [491, 269] on li "Initial Application" at bounding box center [447, 284] width 290 height 30
click at [491, 294] on li "Initial Application" at bounding box center [447, 284] width 290 height 30
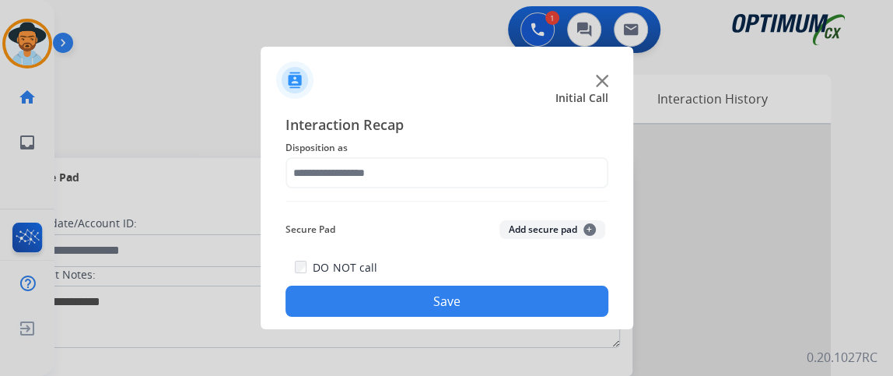
click at [484, 282] on div "DO NOT call Save" at bounding box center [446, 286] width 323 height 59
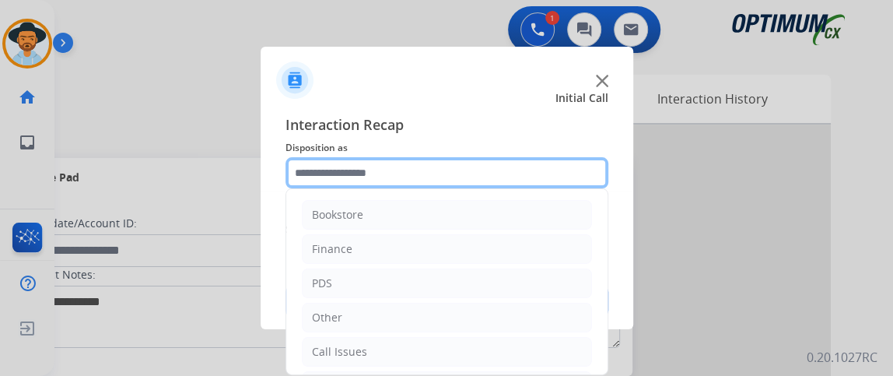
click at [422, 173] on input "text" at bounding box center [446, 172] width 323 height 31
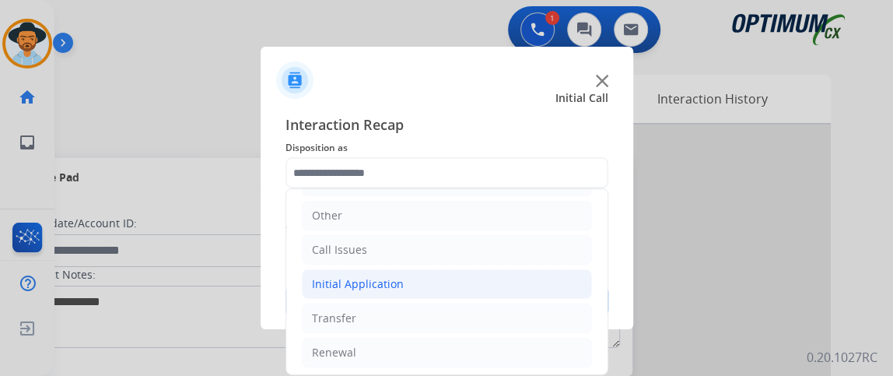
click at [521, 277] on li "Initial Application" at bounding box center [447, 284] width 290 height 30
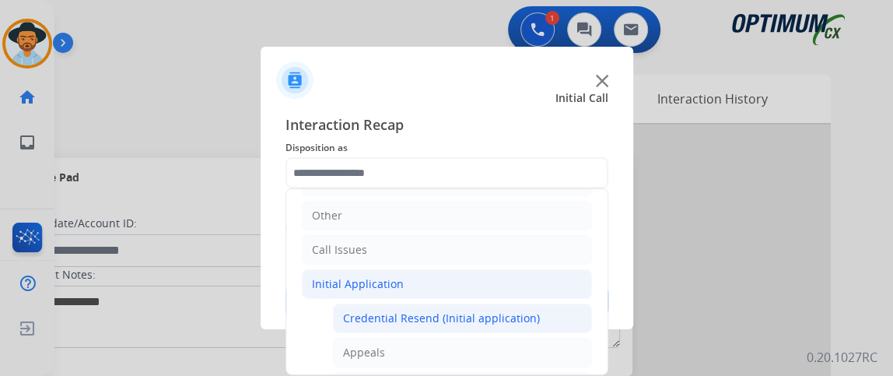
click at [487, 324] on li "Credential Resend (Initial application)" at bounding box center [462, 318] width 259 height 30
type input "**********"
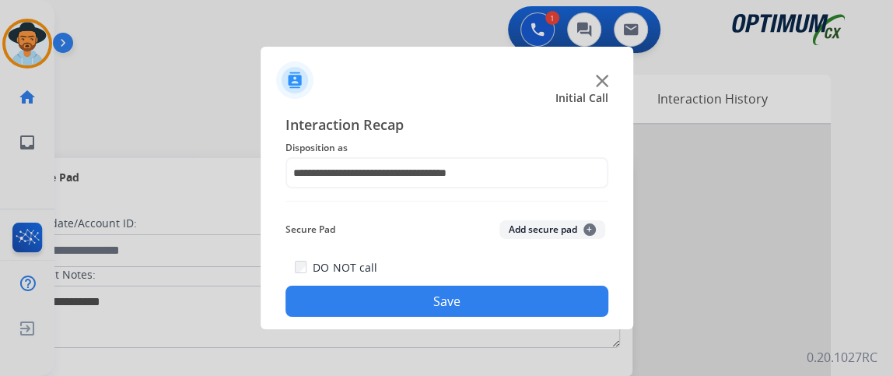
click at [487, 324] on div "**********" at bounding box center [446, 215] width 372 height 228
click at [477, 302] on button "Save" at bounding box center [446, 300] width 323 height 31
